Goal: Obtain resource: Download file/media

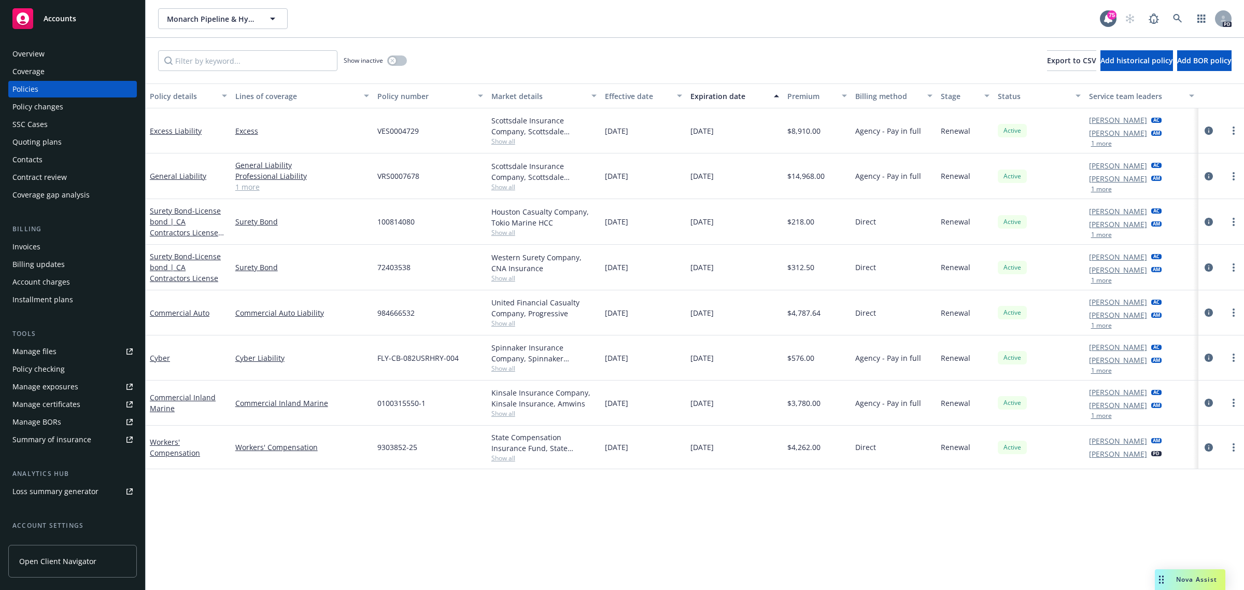
click at [57, 18] on span "Accounts" at bounding box center [60, 19] width 33 height 8
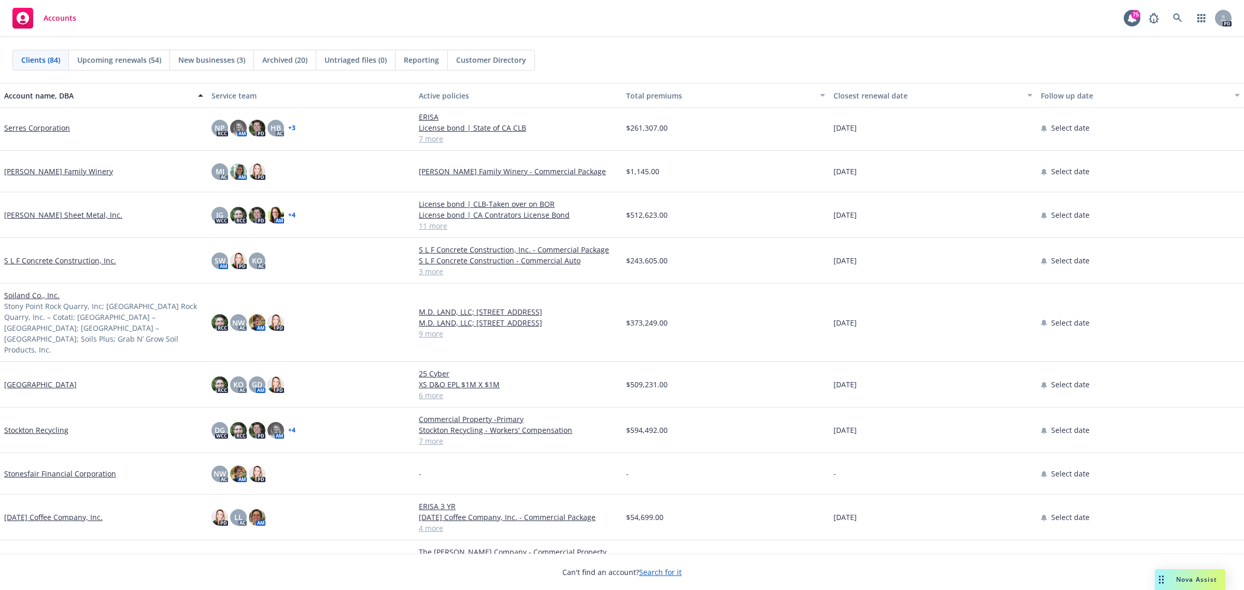
scroll to position [2463, 0]
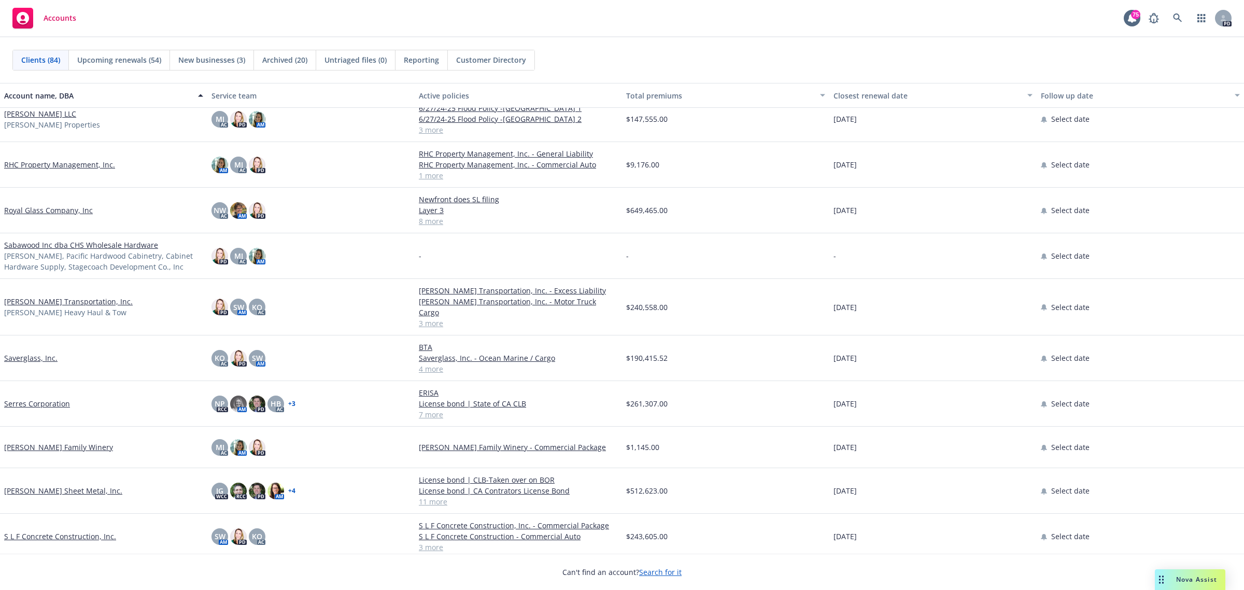
click at [24, 398] on link "Serres Corporation" at bounding box center [37, 403] width 66 height 11
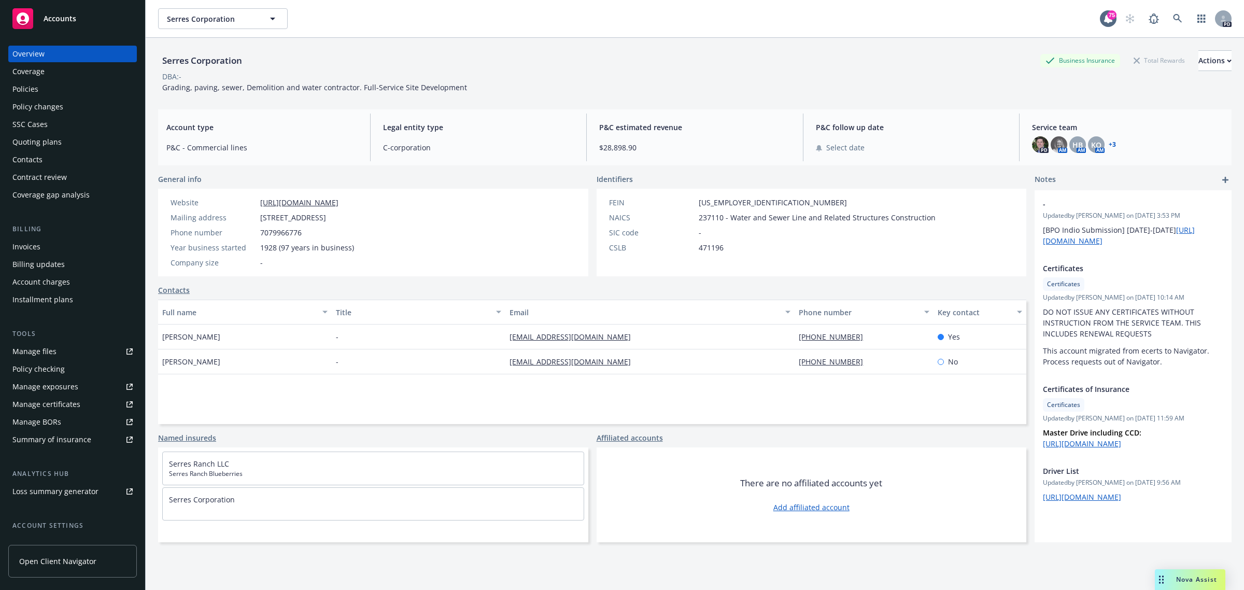
click at [24, 94] on div "Policies" at bounding box center [25, 89] width 26 height 17
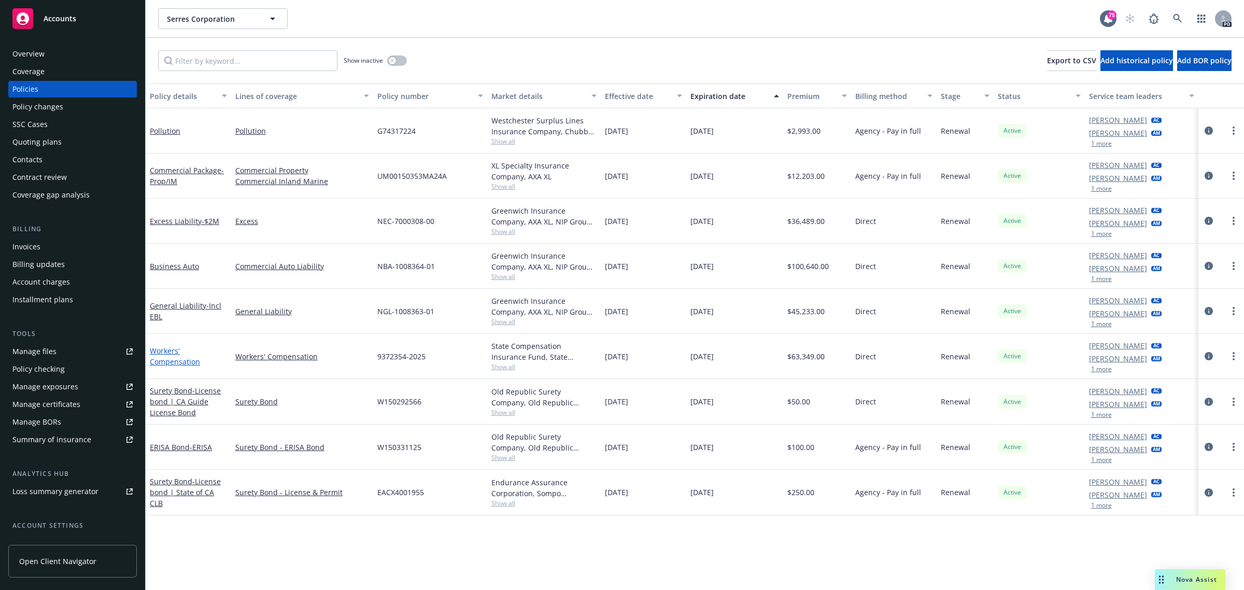
click at [163, 351] on link "Workers' Compensation" at bounding box center [175, 356] width 50 height 21
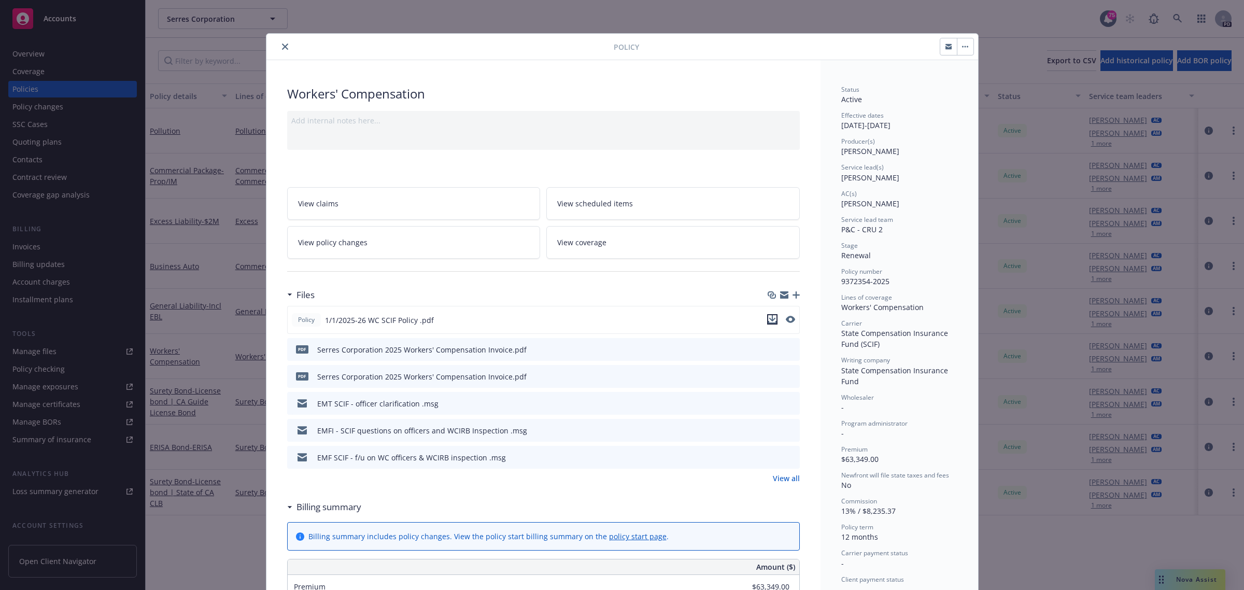
click at [771, 318] on icon "download file" at bounding box center [772, 319] width 8 height 8
click at [286, 46] on button "close" at bounding box center [285, 46] width 12 height 12
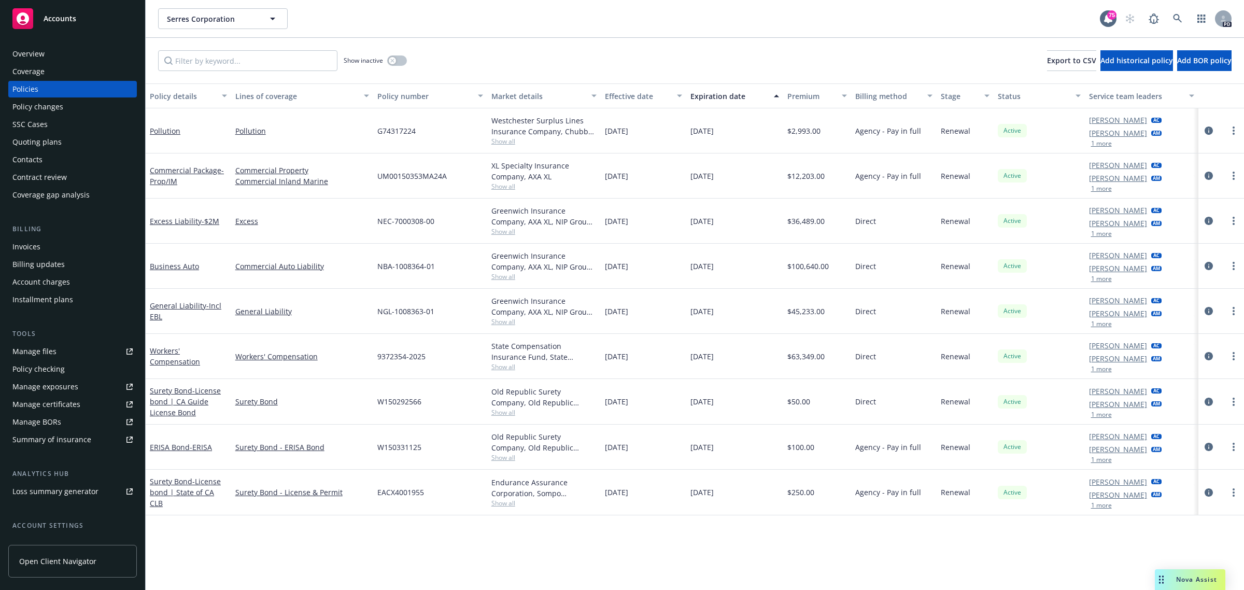
click at [53, 17] on span "Accounts" at bounding box center [60, 19] width 33 height 8
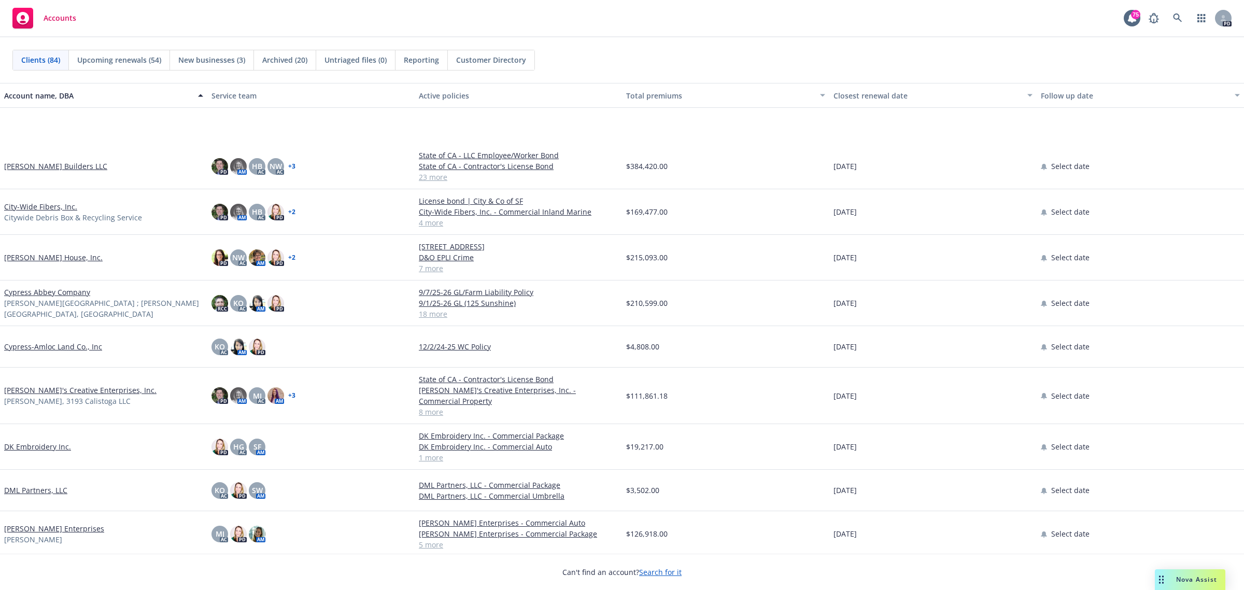
scroll to position [972, 0]
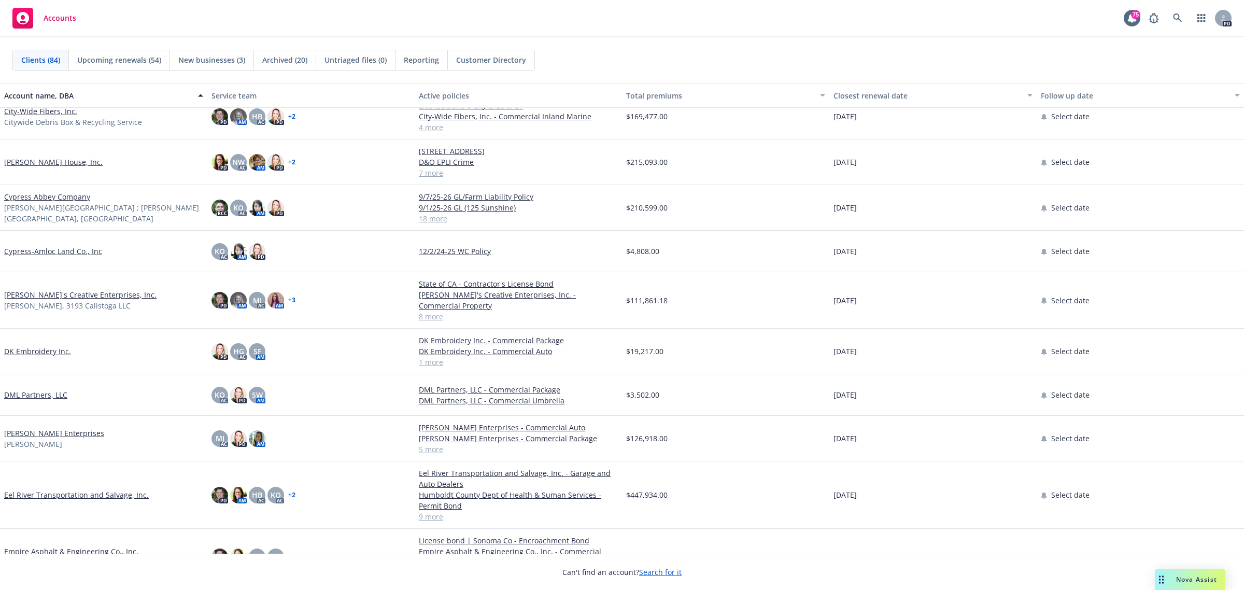
click at [70, 289] on link "[PERSON_NAME]'s Creative Enterprises, Inc." at bounding box center [80, 294] width 152 height 11
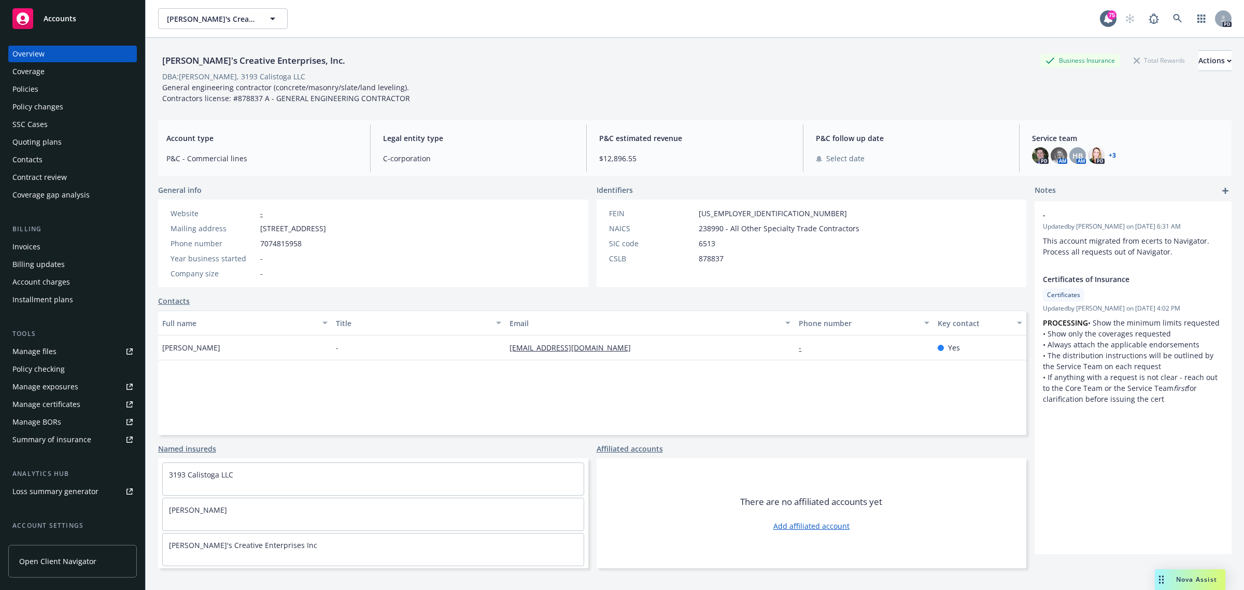
click at [26, 91] on div "Policies" at bounding box center [25, 89] width 26 height 17
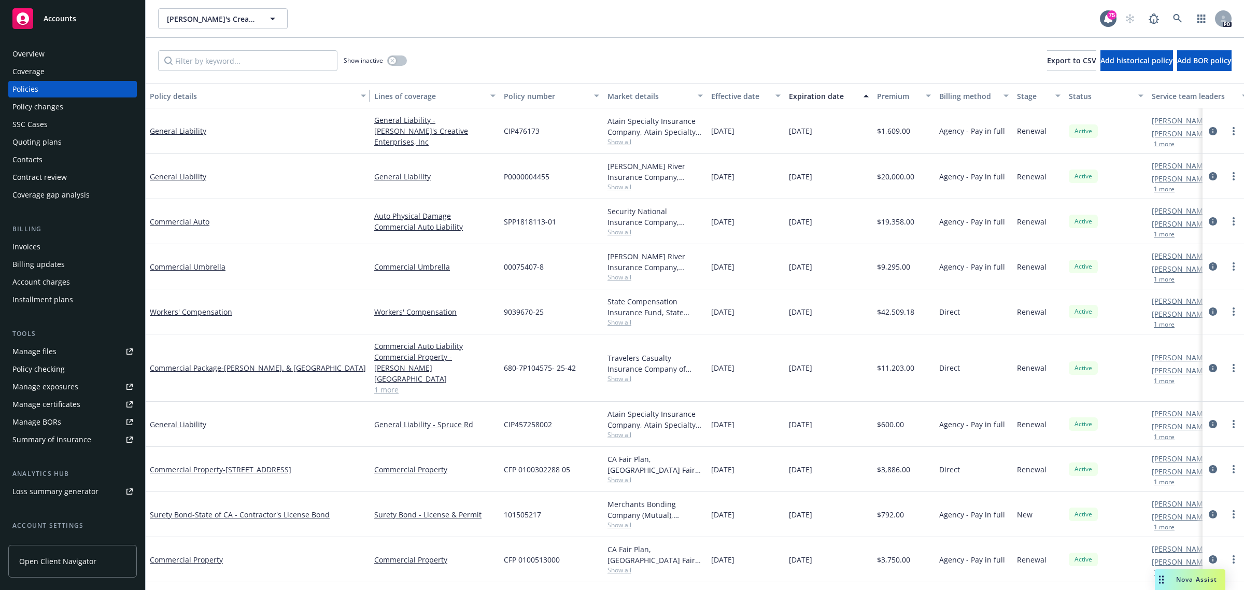
drag, startPoint x: 230, startPoint y: 100, endPoint x: 376, endPoint y: 104, distance: 146.8
click at [376, 104] on div "Policy details Lines of coverage Policy number Market details Effective date Ex…" at bounding box center [719, 95] width 1147 height 25
click at [177, 555] on link "Commercial Property" at bounding box center [186, 560] width 73 height 10
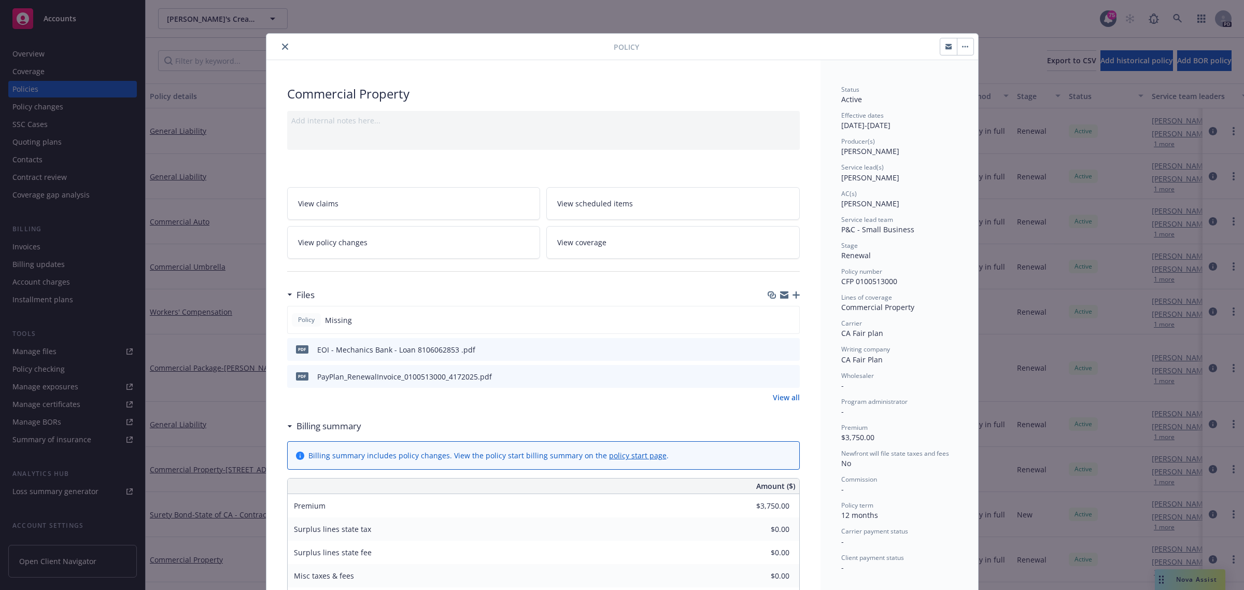
click at [282, 50] on icon "close" at bounding box center [285, 47] width 6 height 6
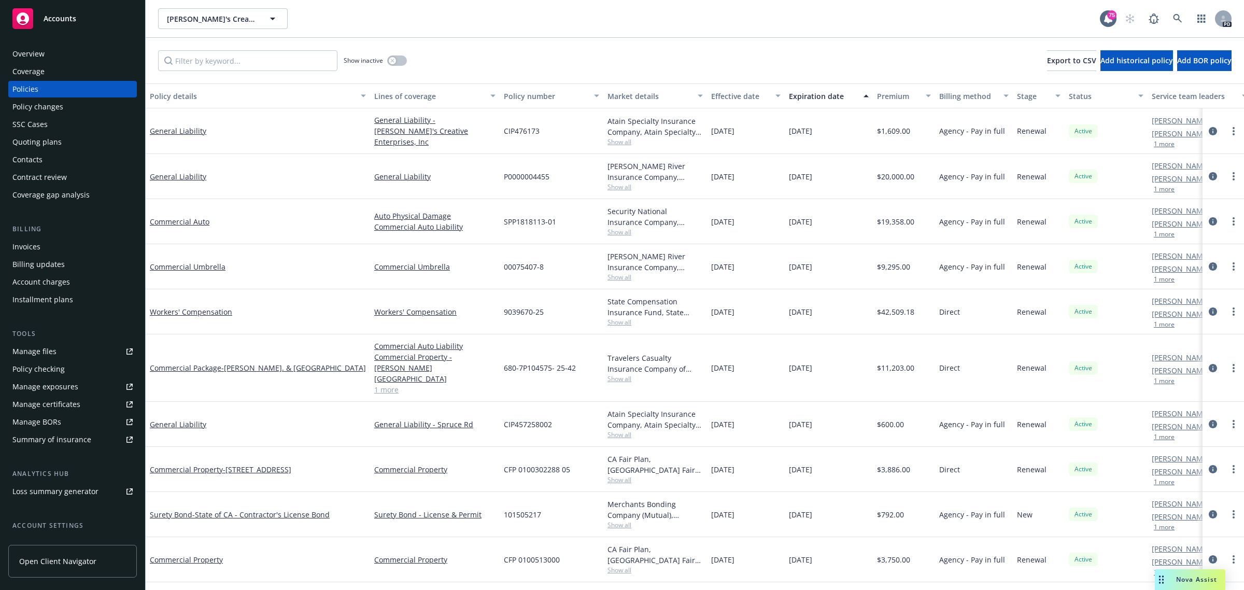
click at [32, 50] on div "Overview" at bounding box center [28, 54] width 32 height 17
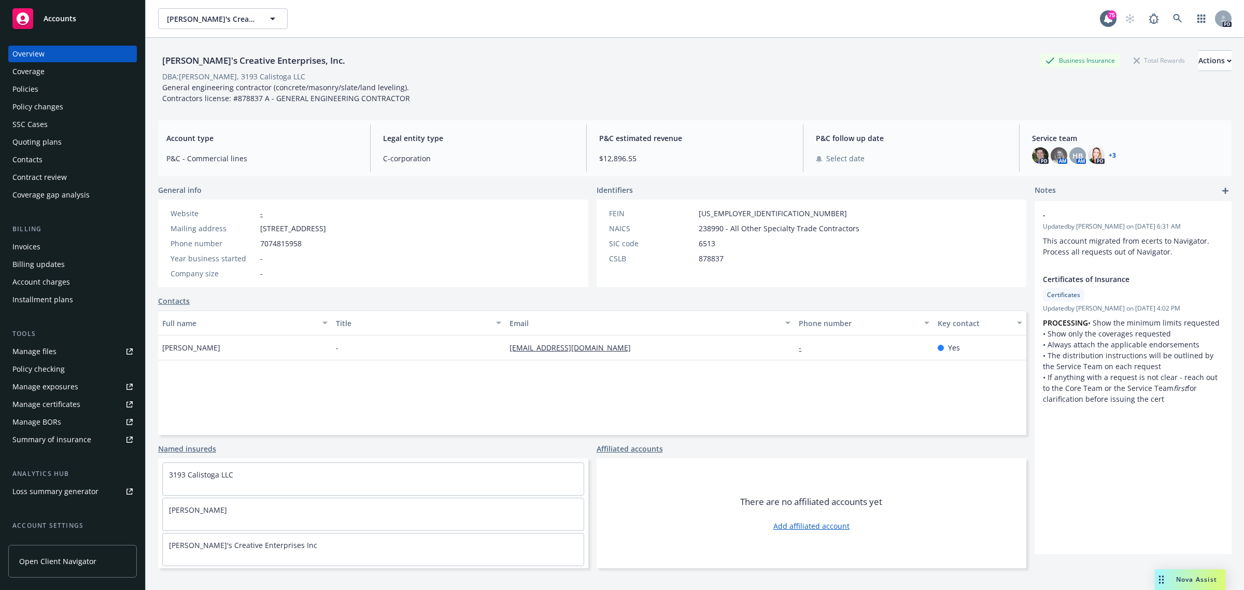
click at [33, 90] on div "Policies" at bounding box center [25, 89] width 26 height 17
